Goal: Task Accomplishment & Management: Complete application form

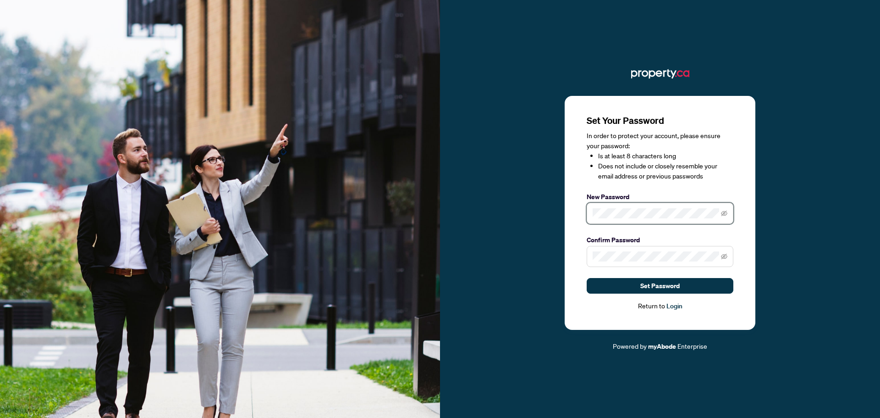
click at [0, 417] on com-1password-button at bounding box center [0, 418] width 0 height 0
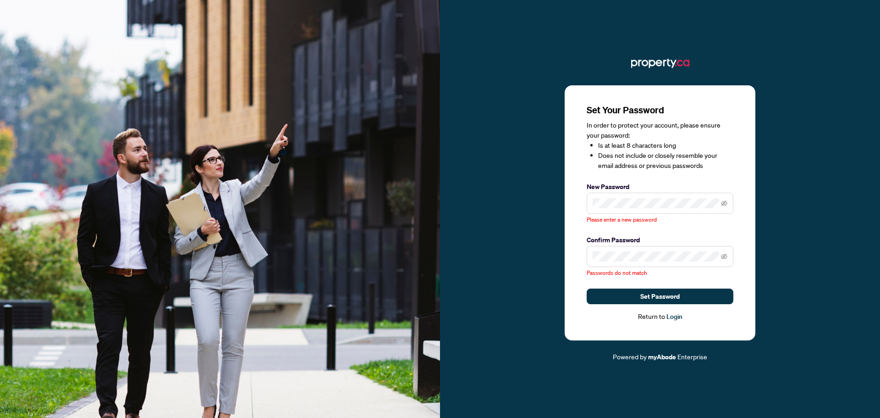
click at [742, 228] on div "Set Your Password In order to protect your account, please ensure your password…" at bounding box center [660, 212] width 191 height 255
click at [754, 241] on div "Set Your Password In order to protect your account, please ensure your password…" at bounding box center [660, 212] width 191 height 255
click at [740, 273] on div "Set Your Password In order to protect your account, please ensure your password…" at bounding box center [660, 212] width 191 height 255
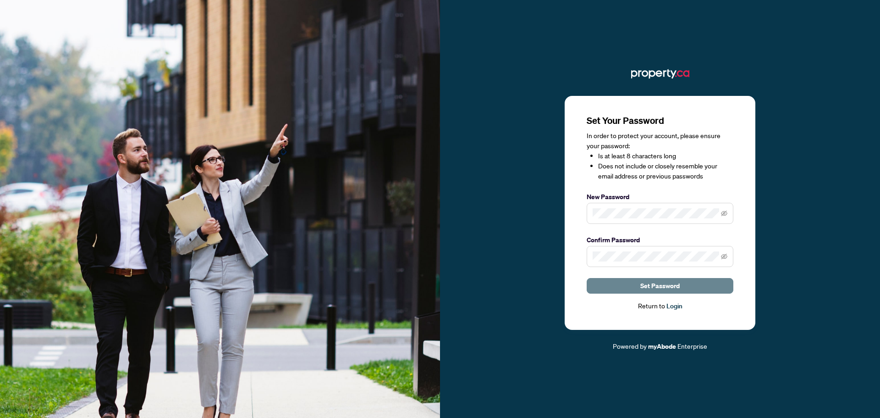
click at [664, 285] on span "Set Password" at bounding box center [659, 285] width 39 height 15
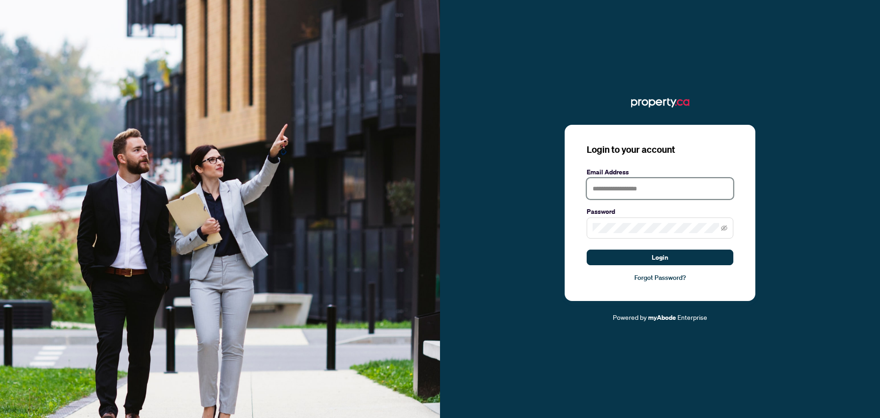
click at [644, 190] on input "text" at bounding box center [660, 188] width 147 height 21
type input "**********"
click at [633, 234] on span at bounding box center [660, 227] width 147 height 21
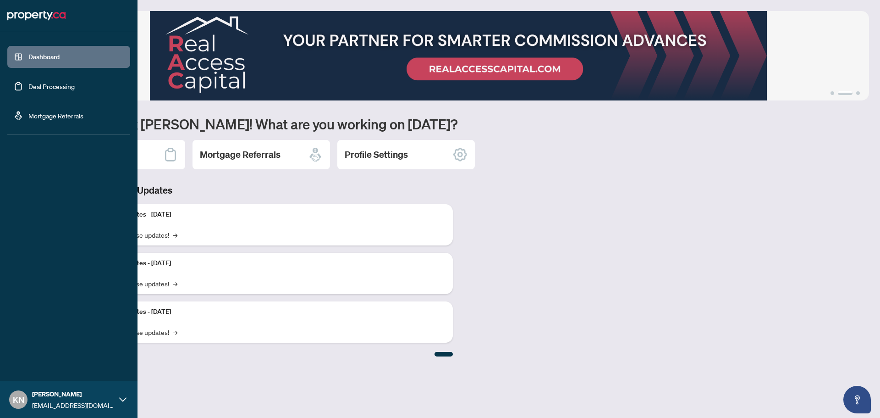
click at [122, 398] on icon at bounding box center [122, 399] width 7 height 7
click at [41, 345] on span "Logout" at bounding box center [37, 344] width 21 height 15
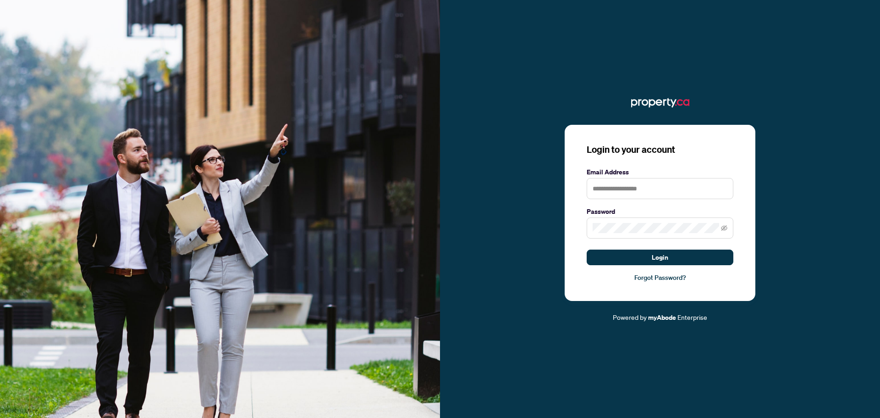
click at [818, 189] on div "Login to your account Email Address Password Login Forgot Password? Powered by …" at bounding box center [660, 208] width 440 height 227
click at [659, 189] on input "text" at bounding box center [660, 188] width 147 height 21
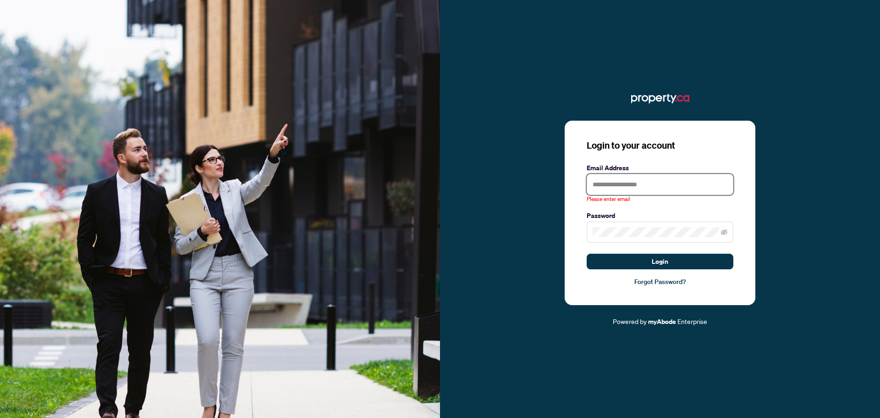
click at [659, 187] on input "text" at bounding box center [660, 184] width 147 height 21
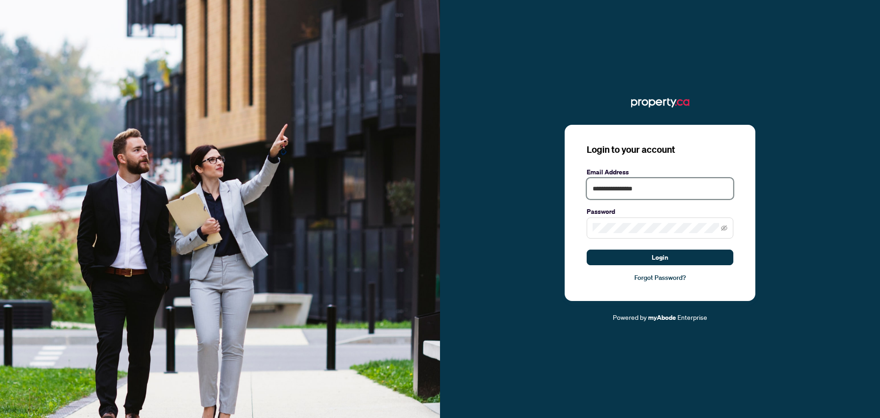
type input "**********"
click at [715, 296] on div "**********" at bounding box center [660, 213] width 191 height 176
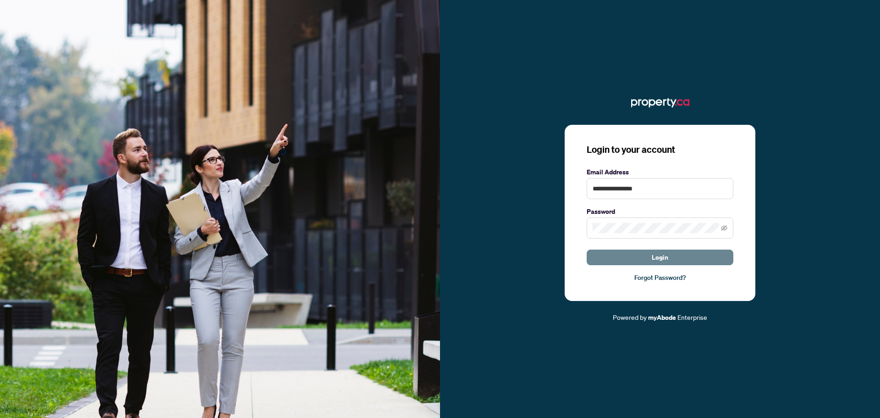
click at [660, 258] on span "Login" at bounding box center [660, 257] width 16 height 15
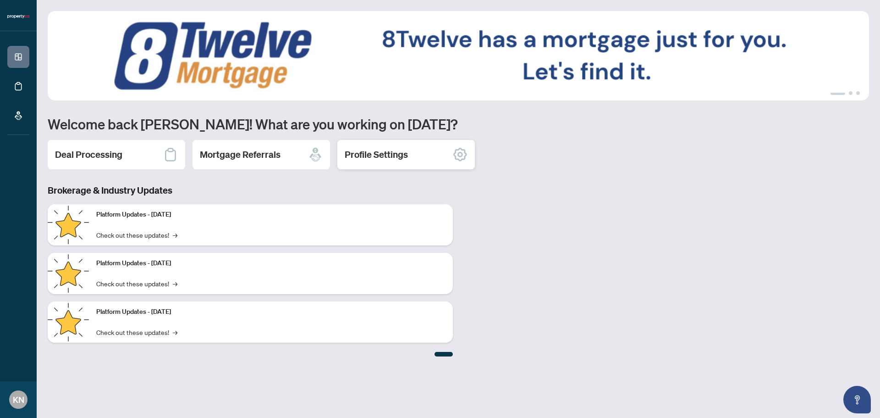
click at [395, 154] on h2 "Profile Settings" at bounding box center [376, 154] width 63 height 13
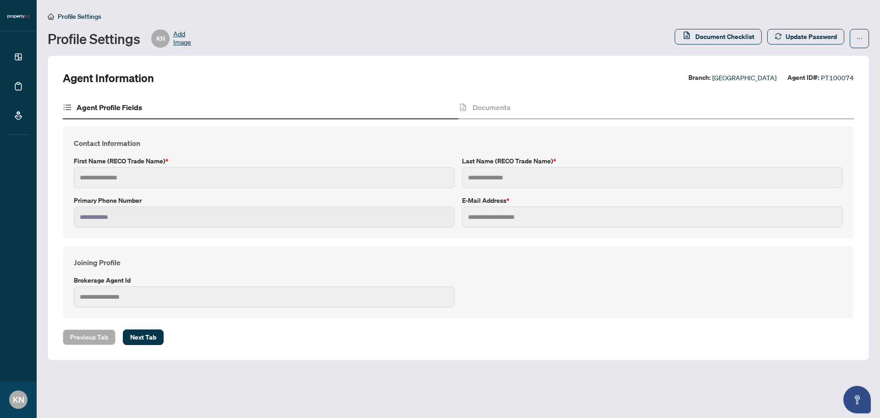
type input "*****"
type input "*******"
type input "**********"
type input "***"
click at [141, 340] on span "Next Tab" at bounding box center [143, 337] width 26 height 15
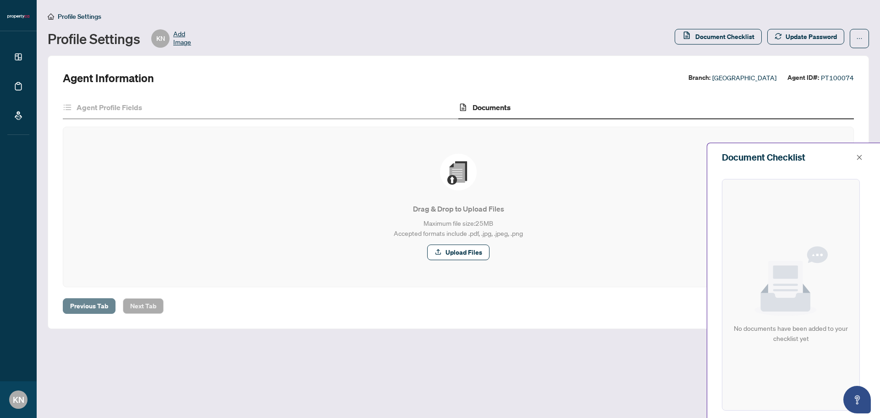
click at [87, 302] on span "Previous Tab" at bounding box center [89, 305] width 38 height 15
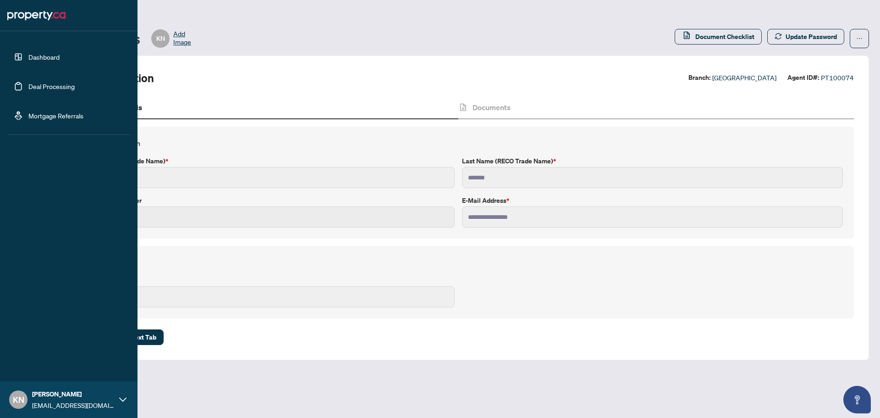
click at [42, 56] on link "Dashboard" at bounding box center [43, 57] width 31 height 8
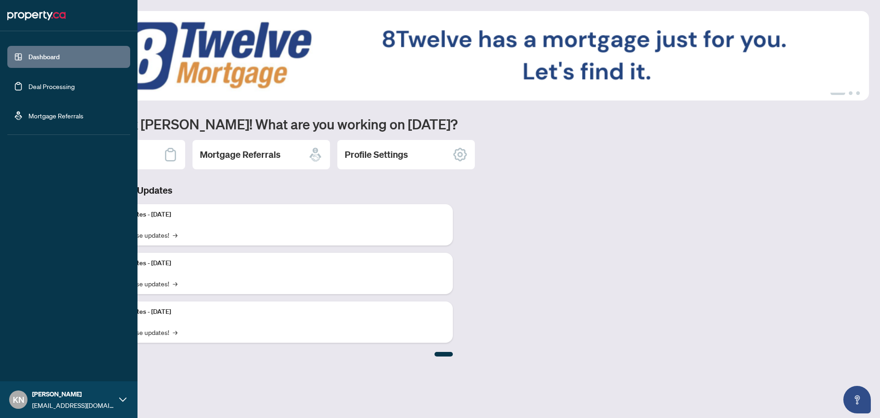
click at [47, 88] on link "Deal Processing" at bounding box center [51, 86] width 46 height 8
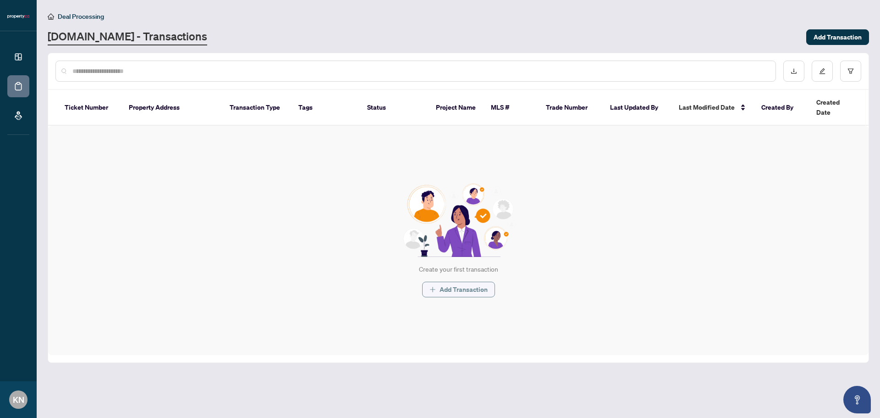
click at [451, 282] on span "Add Transaction" at bounding box center [464, 289] width 48 height 15
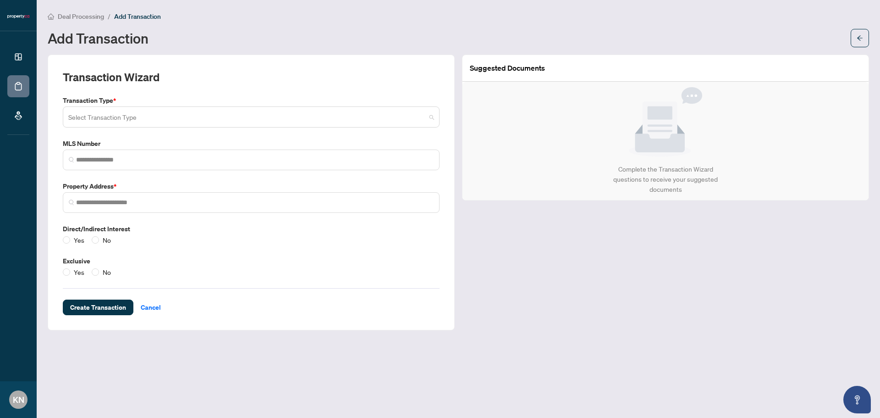
click at [429, 115] on span at bounding box center [251, 116] width 366 height 17
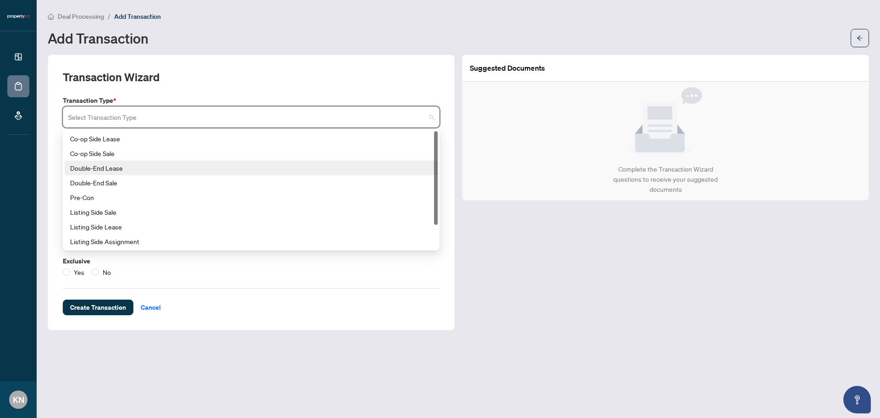
click at [124, 167] on div "Double-End Lease" at bounding box center [251, 168] width 362 height 10
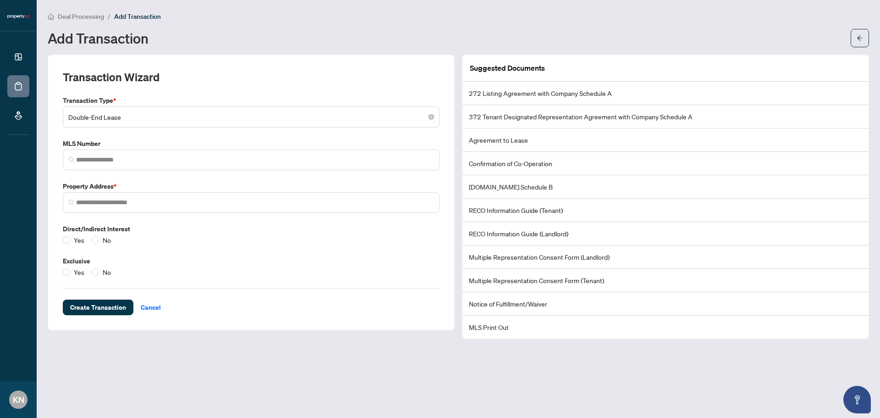
click at [603, 259] on li "Multiple Representation Consent Form (Landlord)" at bounding box center [665, 256] width 406 height 23
click at [147, 302] on span "Cancel" at bounding box center [151, 307] width 20 height 15
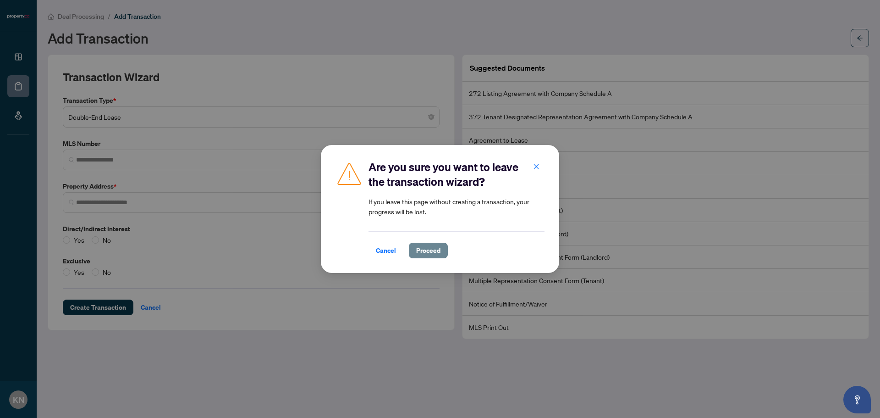
click at [422, 252] on span "Proceed" at bounding box center [428, 250] width 24 height 15
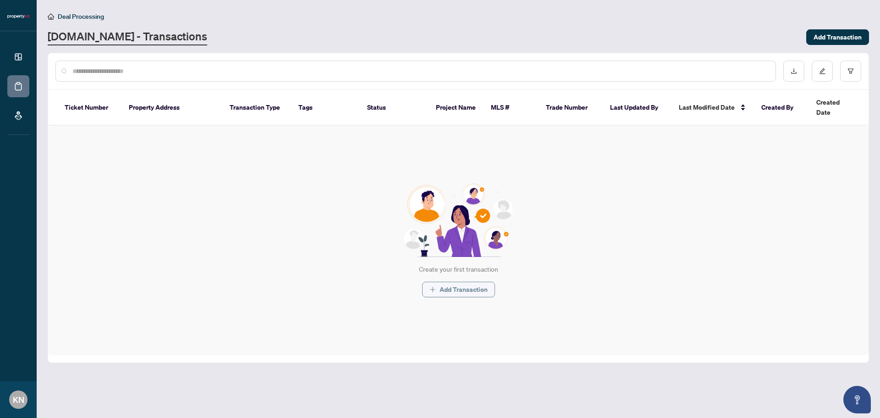
click at [467, 282] on span "Add Transaction" at bounding box center [464, 289] width 48 height 15
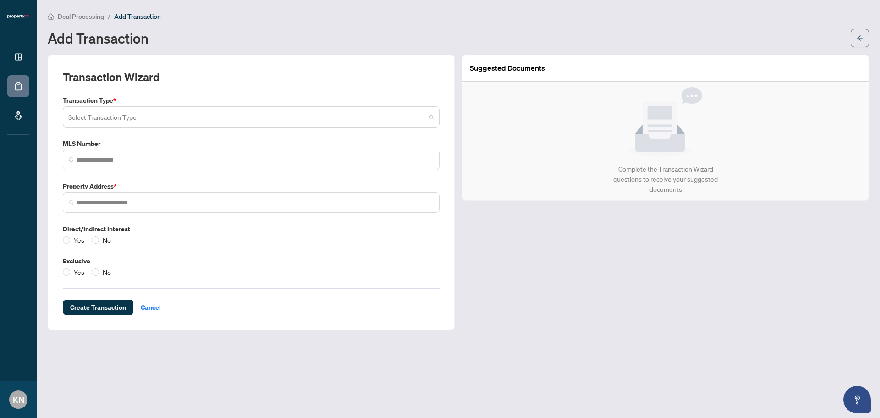
click at [429, 115] on span at bounding box center [251, 116] width 366 height 17
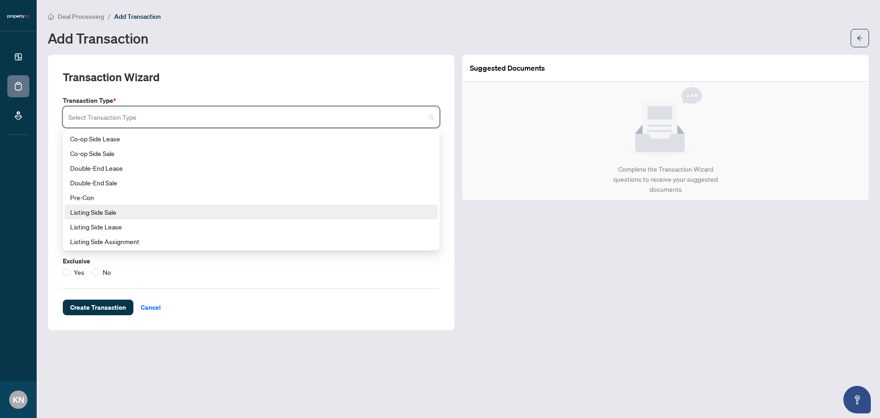
click at [130, 209] on div "Listing Side Sale" at bounding box center [251, 212] width 362 height 10
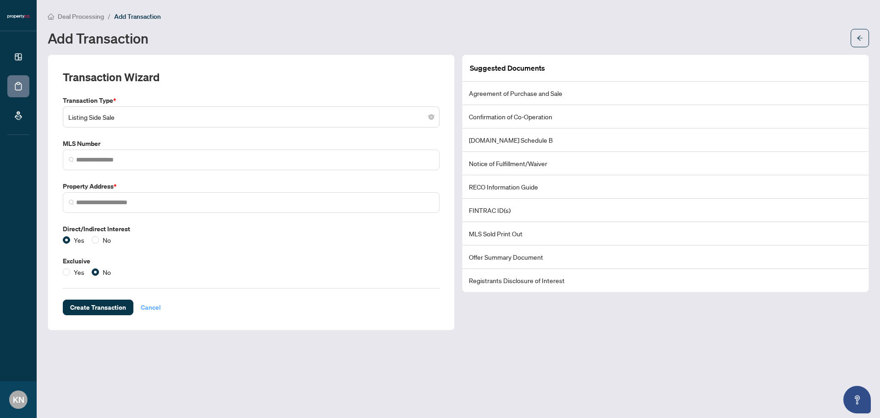
click at [154, 306] on span "Cancel" at bounding box center [151, 307] width 20 height 15
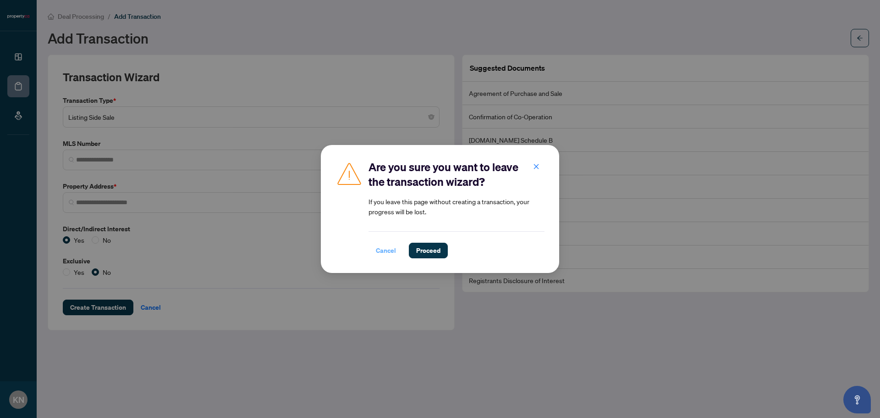
click at [379, 251] on span "Cancel" at bounding box center [386, 250] width 20 height 15
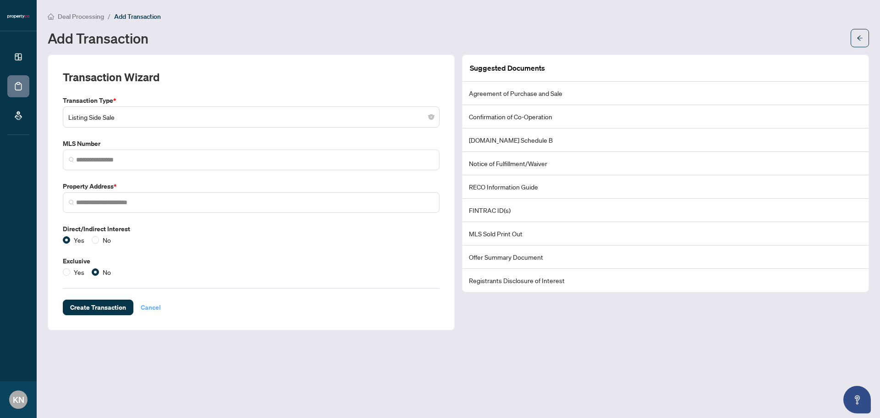
click at [157, 304] on span "Cancel" at bounding box center [151, 307] width 20 height 15
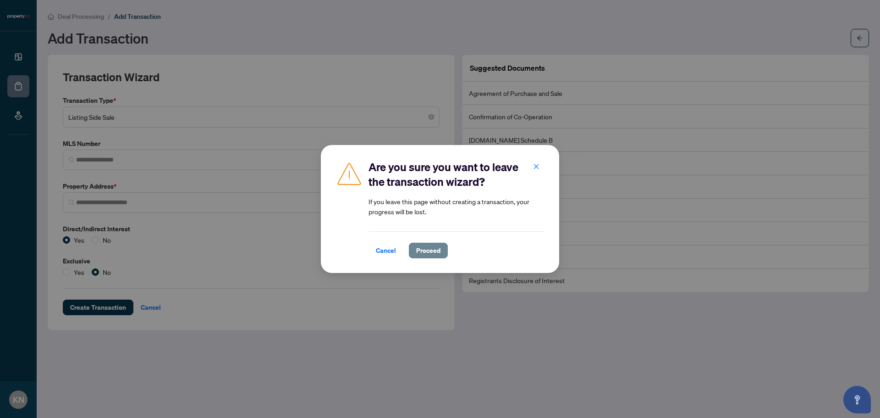
click at [421, 254] on span "Proceed" at bounding box center [428, 250] width 24 height 15
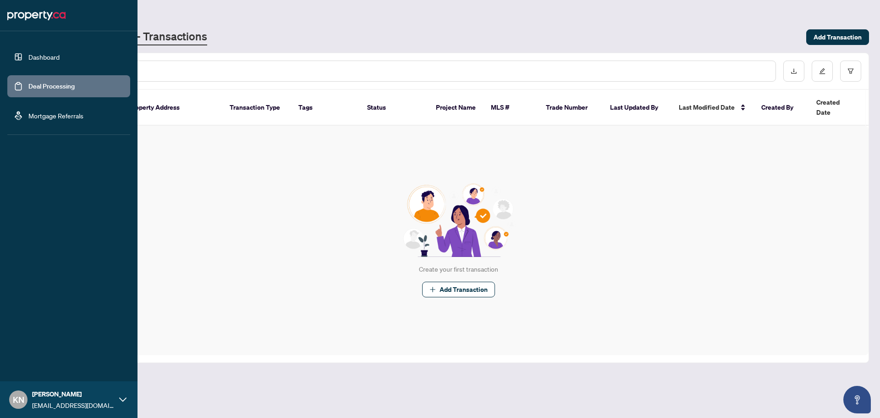
click at [126, 396] on div "KN [PERSON_NAME] [PERSON_NAME][EMAIL_ADDRESS][DOMAIN_NAME]" at bounding box center [68, 399] width 137 height 37
click at [43, 364] on span "Profile Settings" at bounding box center [49, 364] width 44 height 15
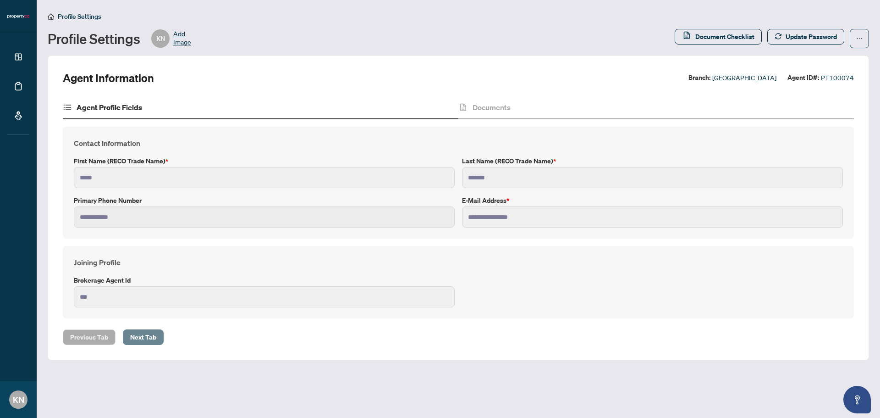
click at [142, 337] on span "Next Tab" at bounding box center [143, 337] width 26 height 15
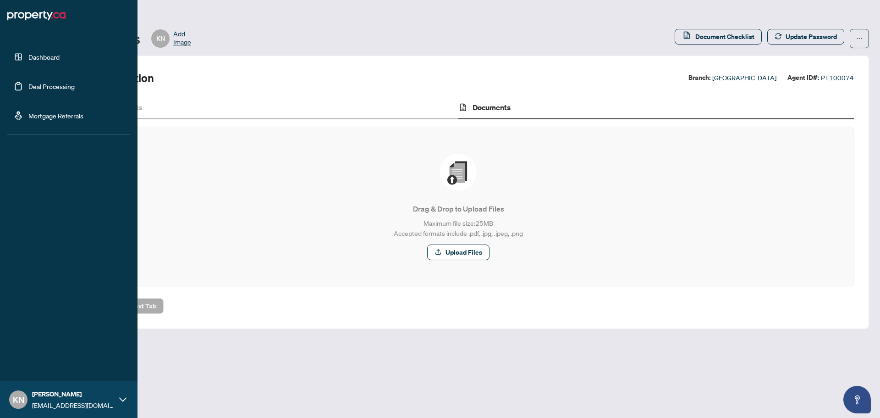
click at [124, 399] on icon at bounding box center [122, 399] width 7 height 7
click at [36, 345] on span "Logout" at bounding box center [37, 344] width 21 height 15
